Goal: Navigation & Orientation: Understand site structure

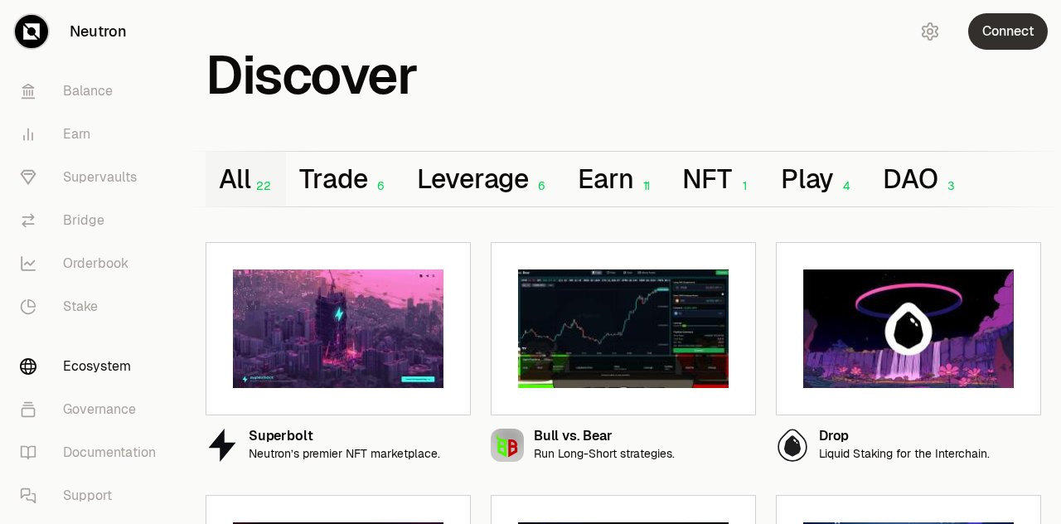
click at [1000, 36] on button "Connect" at bounding box center [1008, 31] width 80 height 36
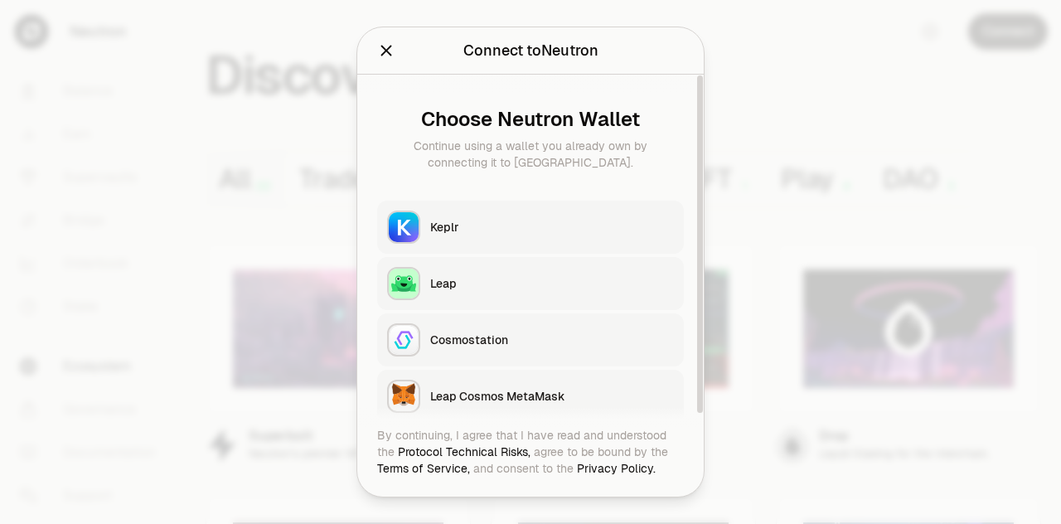
click at [458, 238] on button "Keplr" at bounding box center [530, 227] width 307 height 53
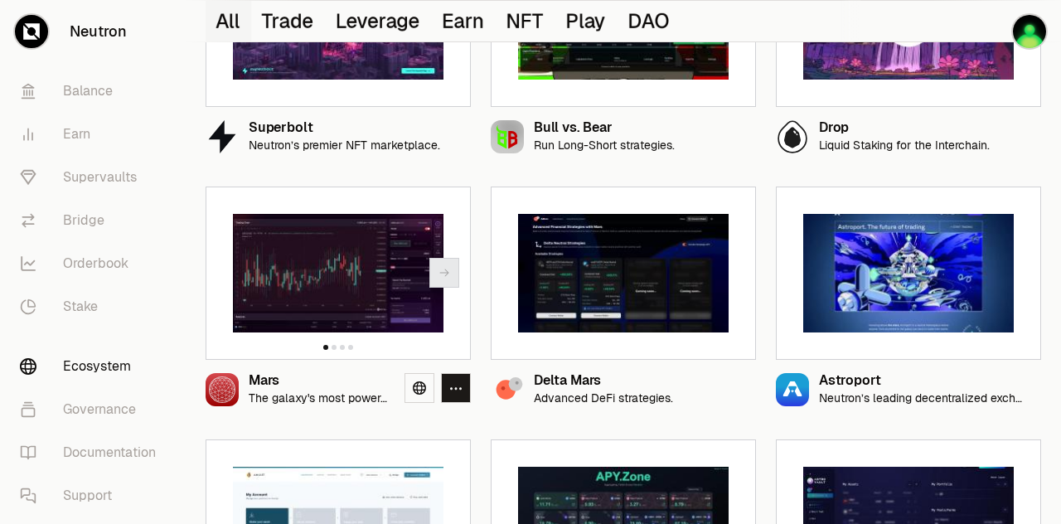
scroll to position [143, 0]
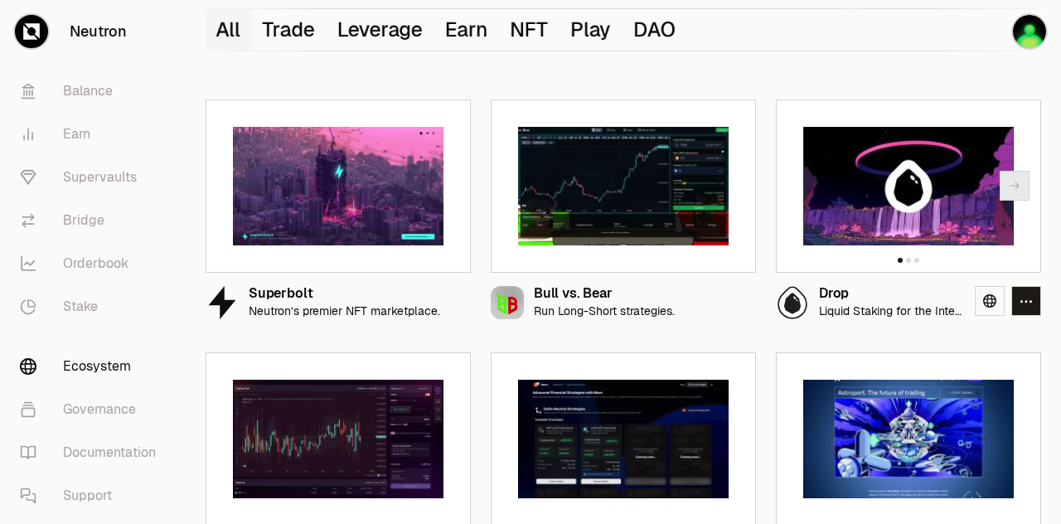
click at [828, 299] on div "Drop" at bounding box center [890, 294] width 143 height 14
click at [88, 91] on link "Balance" at bounding box center [93, 91] width 172 height 43
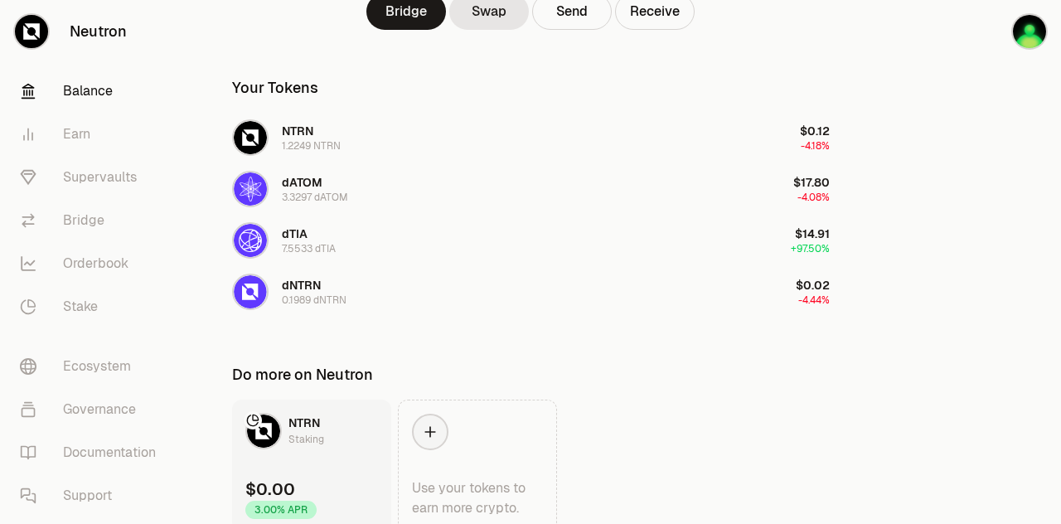
scroll to position [326, 0]
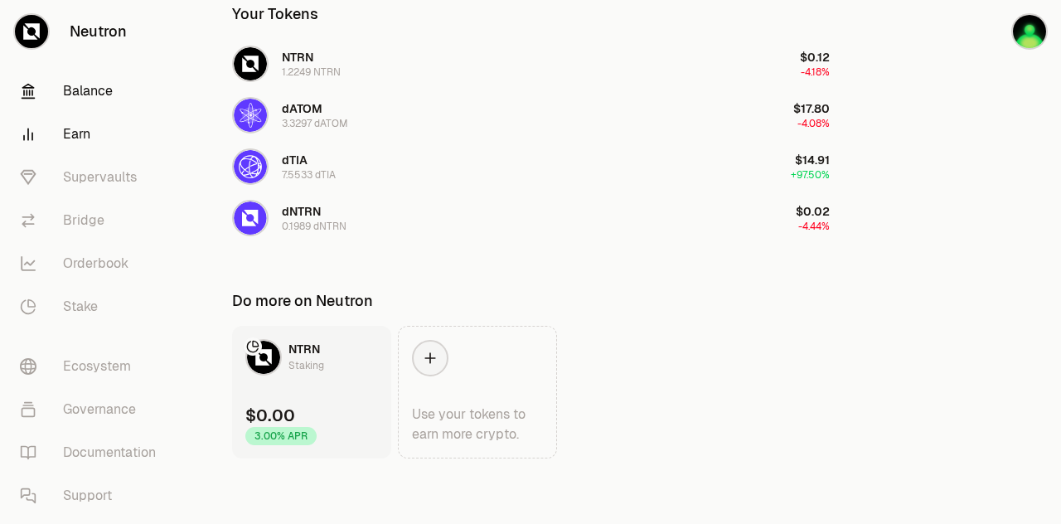
click at [89, 138] on link "Earn" at bounding box center [93, 134] width 172 height 43
click at [79, 137] on link "Earn" at bounding box center [93, 134] width 172 height 43
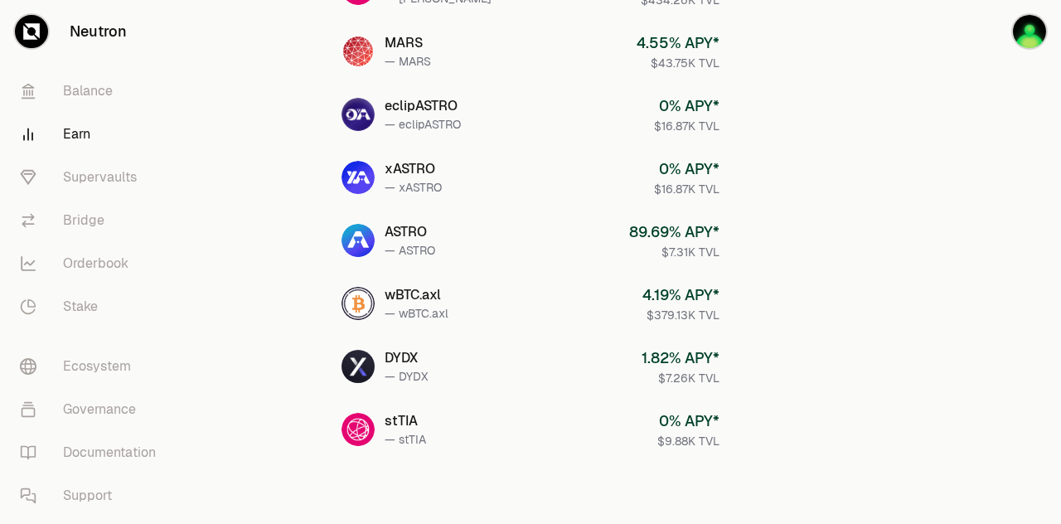
scroll to position [846, 0]
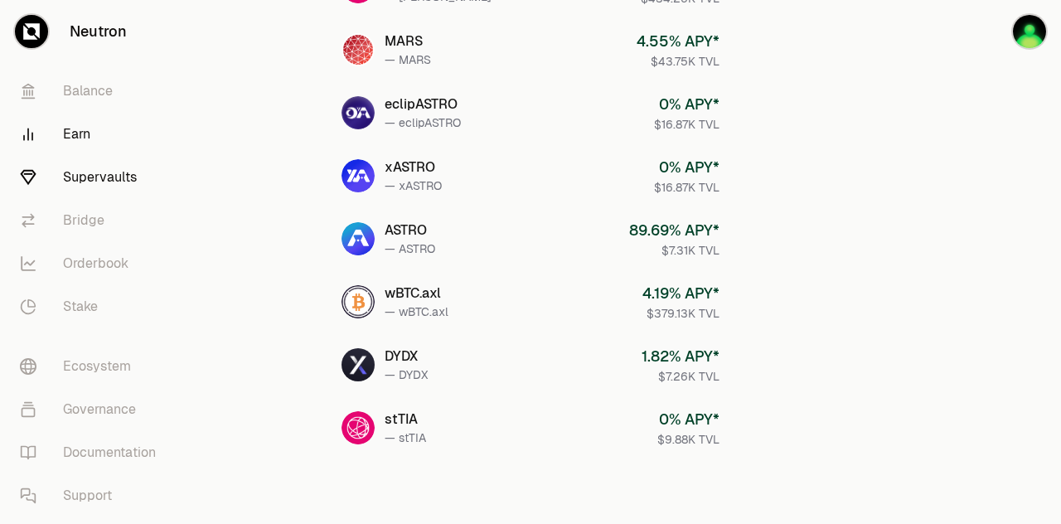
click at [101, 179] on link "Supervaults" at bounding box center [93, 177] width 172 height 43
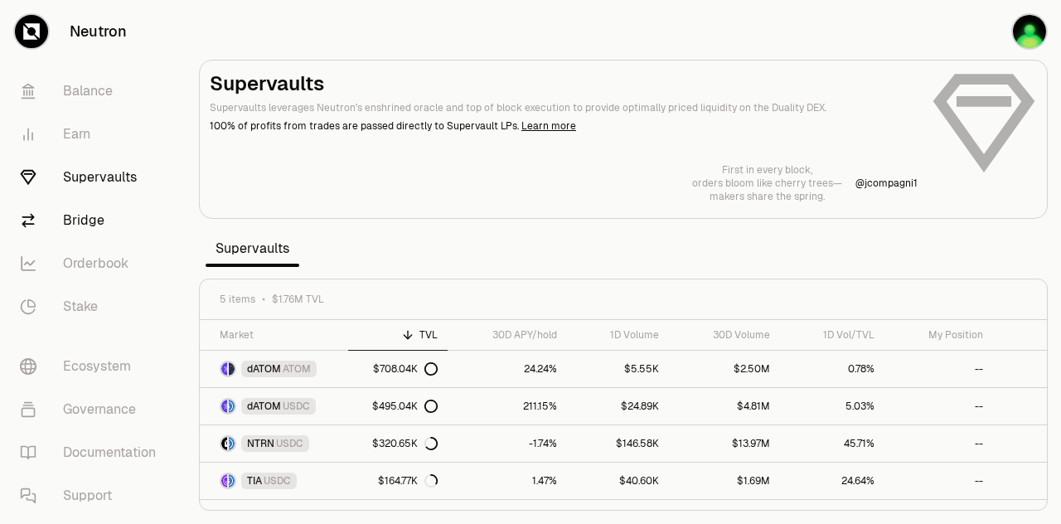
click at [95, 220] on link "Bridge" at bounding box center [93, 220] width 172 height 43
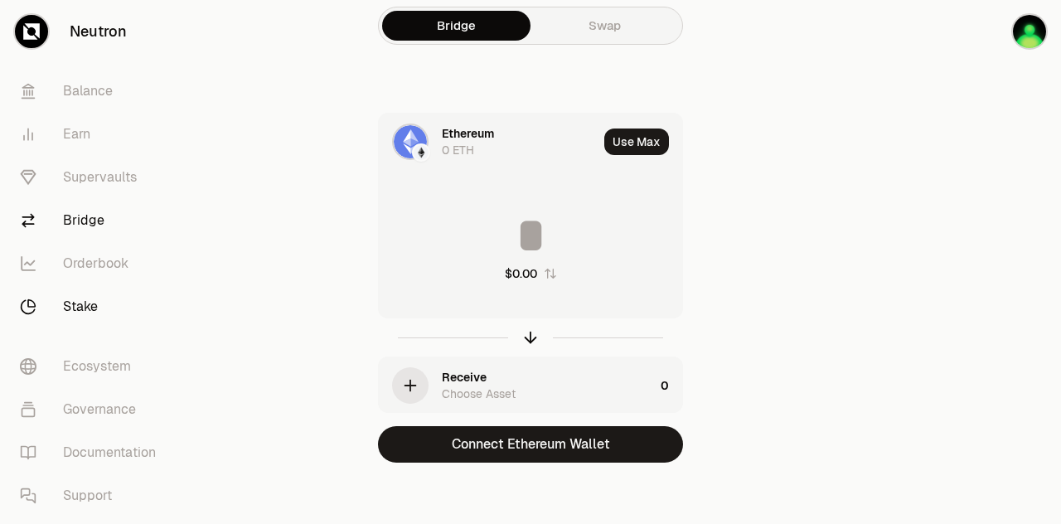
scroll to position [12, 0]
